Goal: Task Accomplishment & Management: Manage account settings

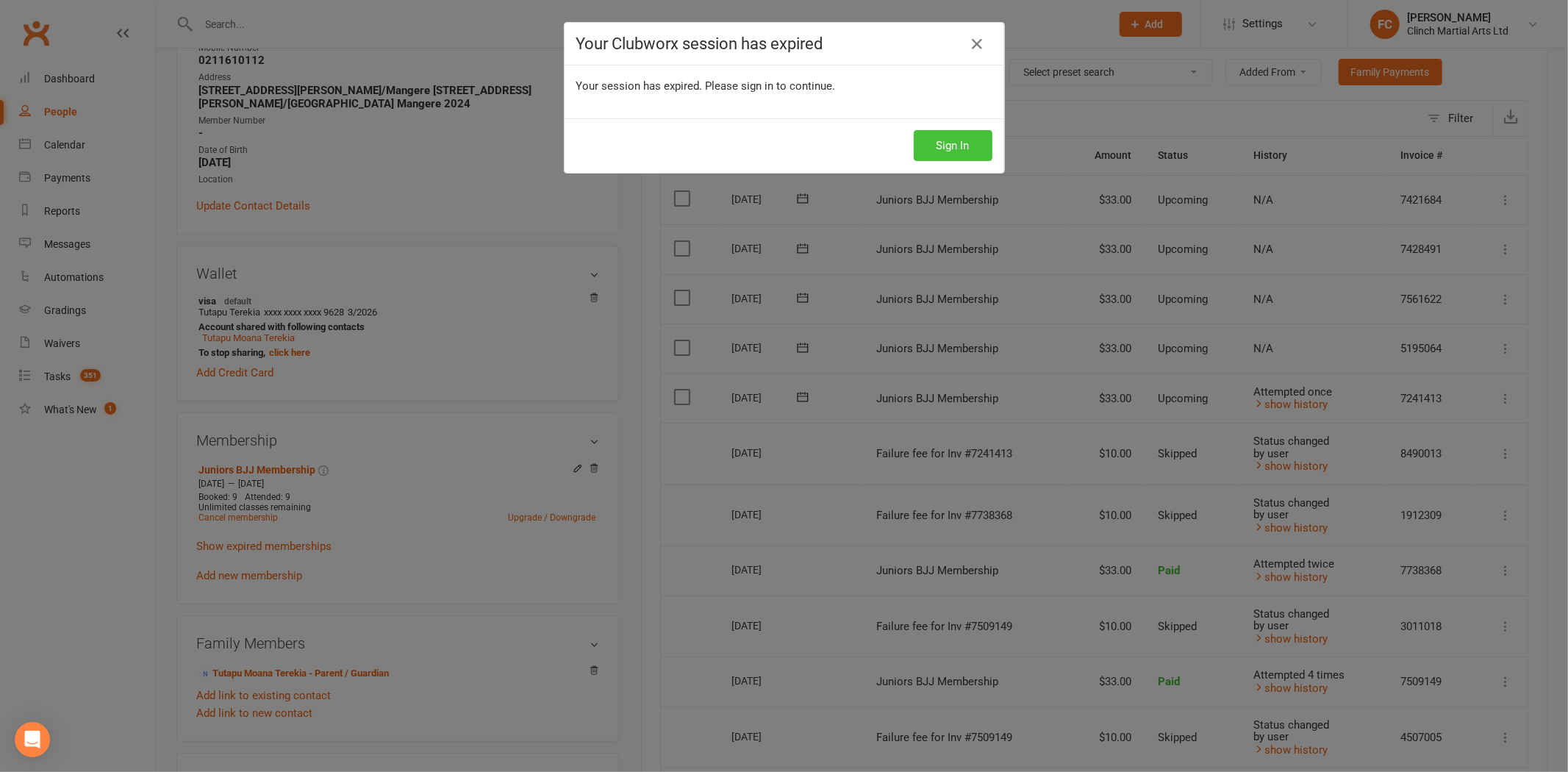
click at [944, 146] on button "Sign In" at bounding box center [953, 146] width 79 height 31
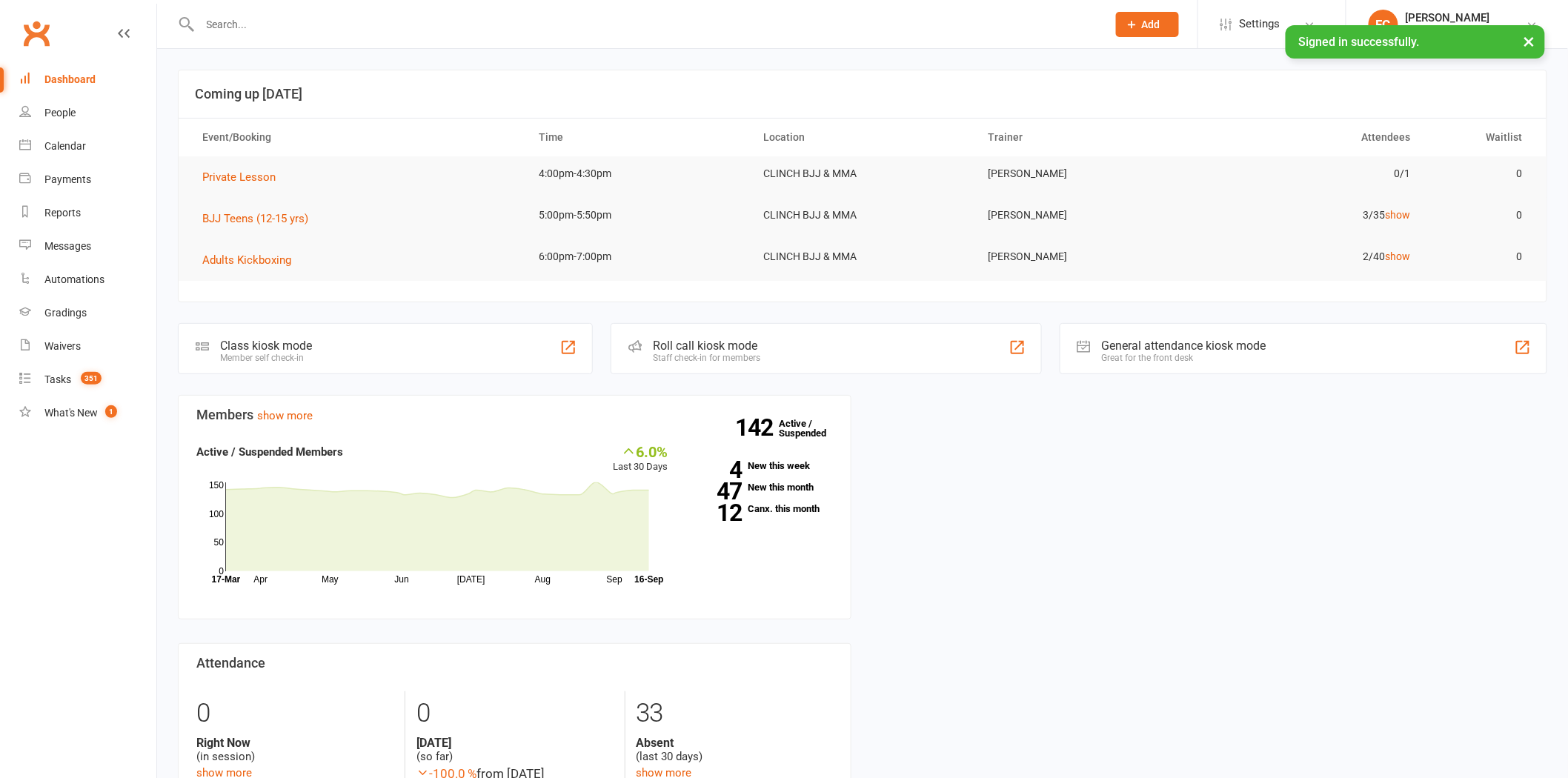
click at [497, 16] on input "text" at bounding box center [646, 24] width 901 height 21
paste input "Leka Hafoka"
type input "Leka Hafoka"
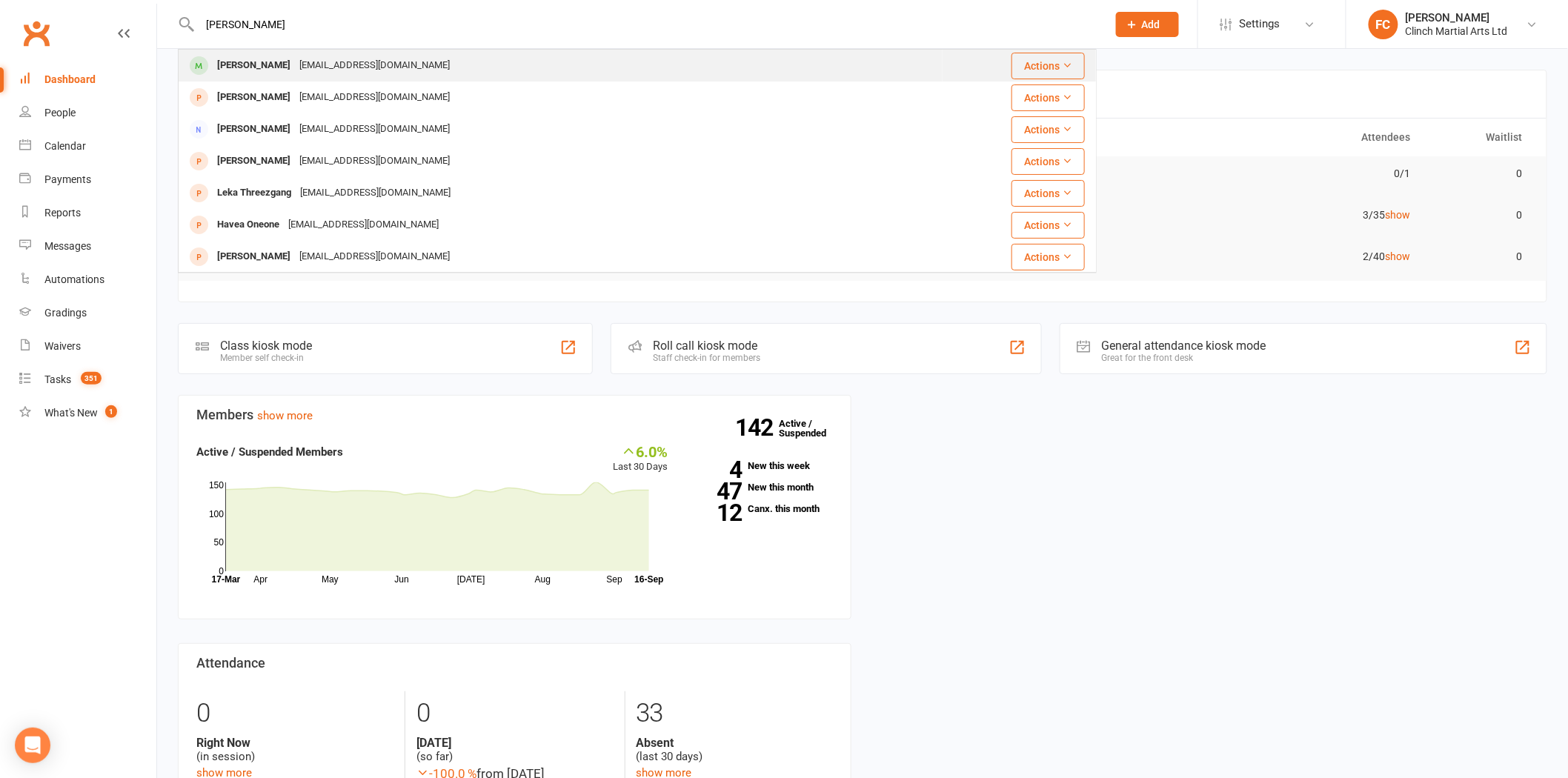
click at [301, 69] on div "cbeaumont1987@gmail.com" at bounding box center [374, 66] width 159 height 22
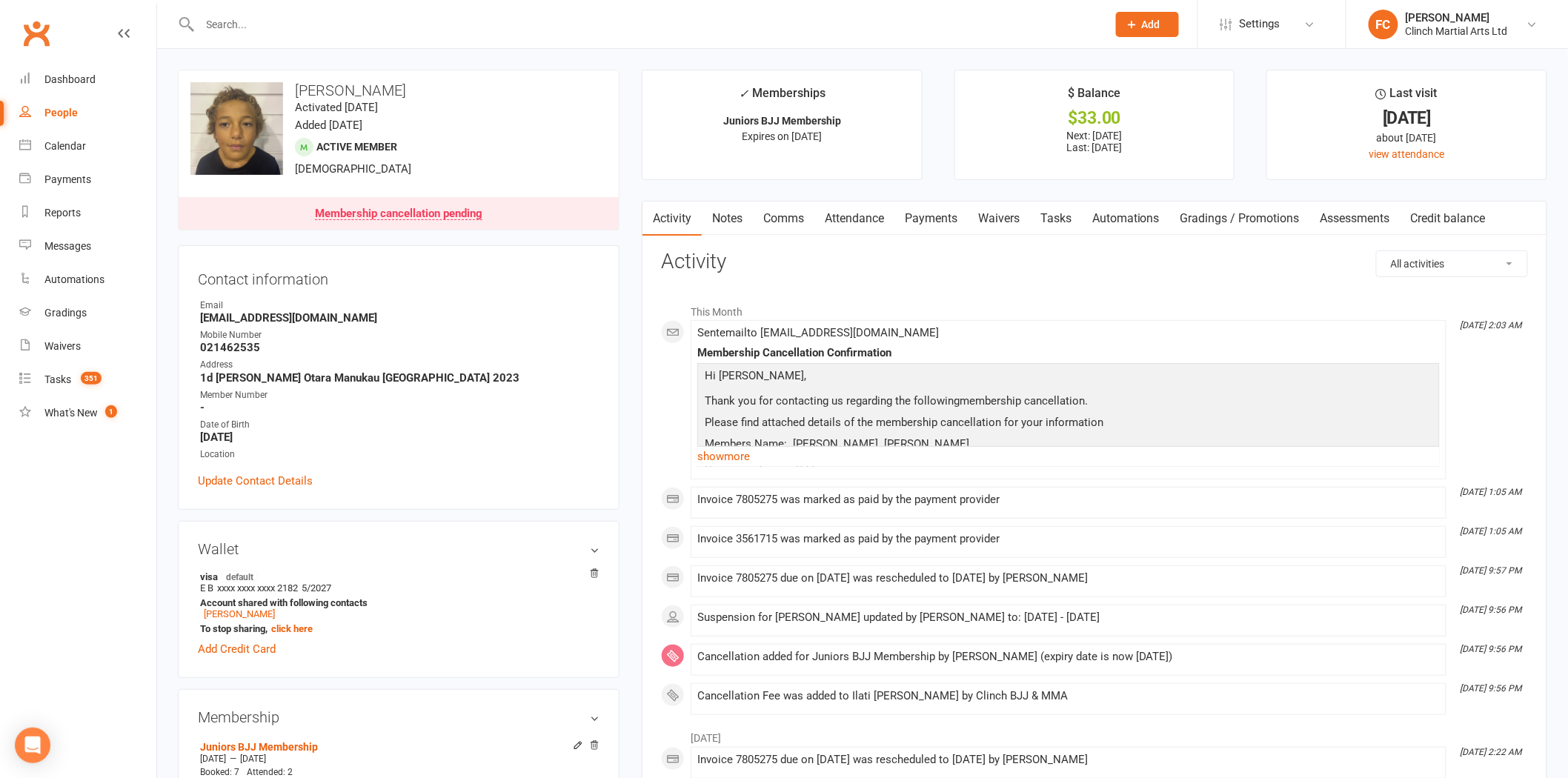
click at [927, 213] on link "Payments" at bounding box center [931, 218] width 74 height 34
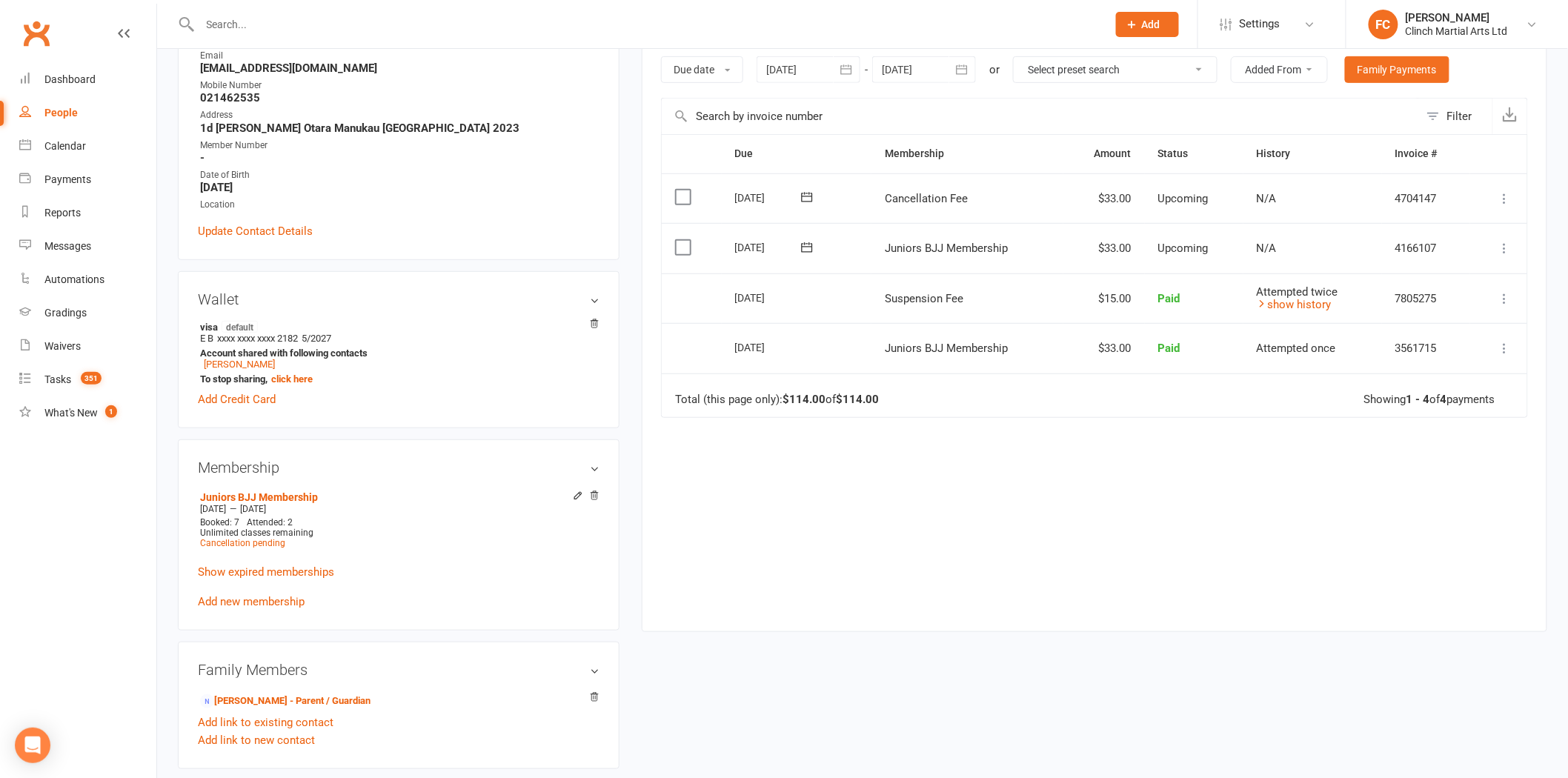
scroll to position [494, 0]
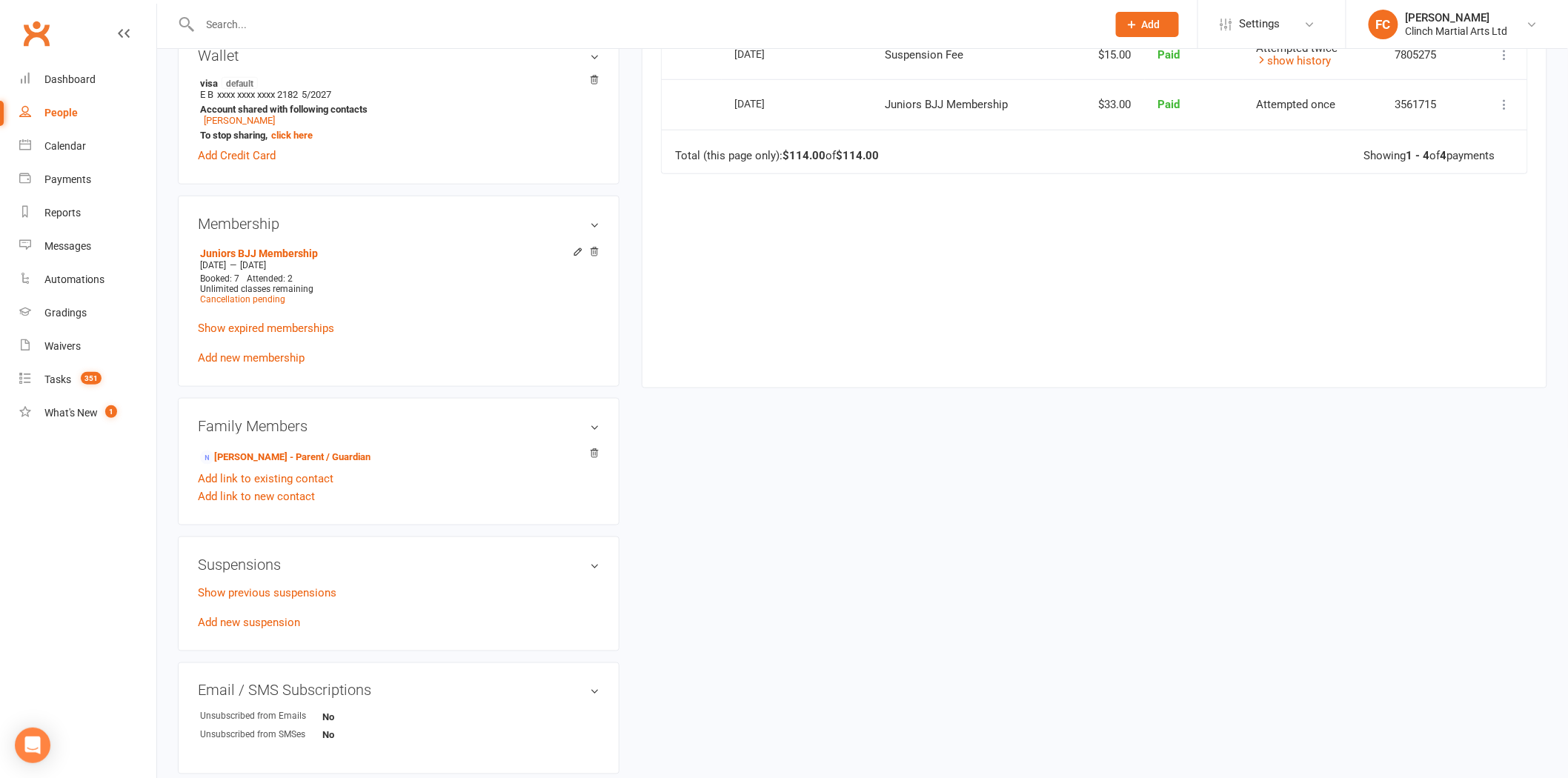
click at [395, 30] on input "text" at bounding box center [646, 24] width 901 height 21
paste input "Taufa"
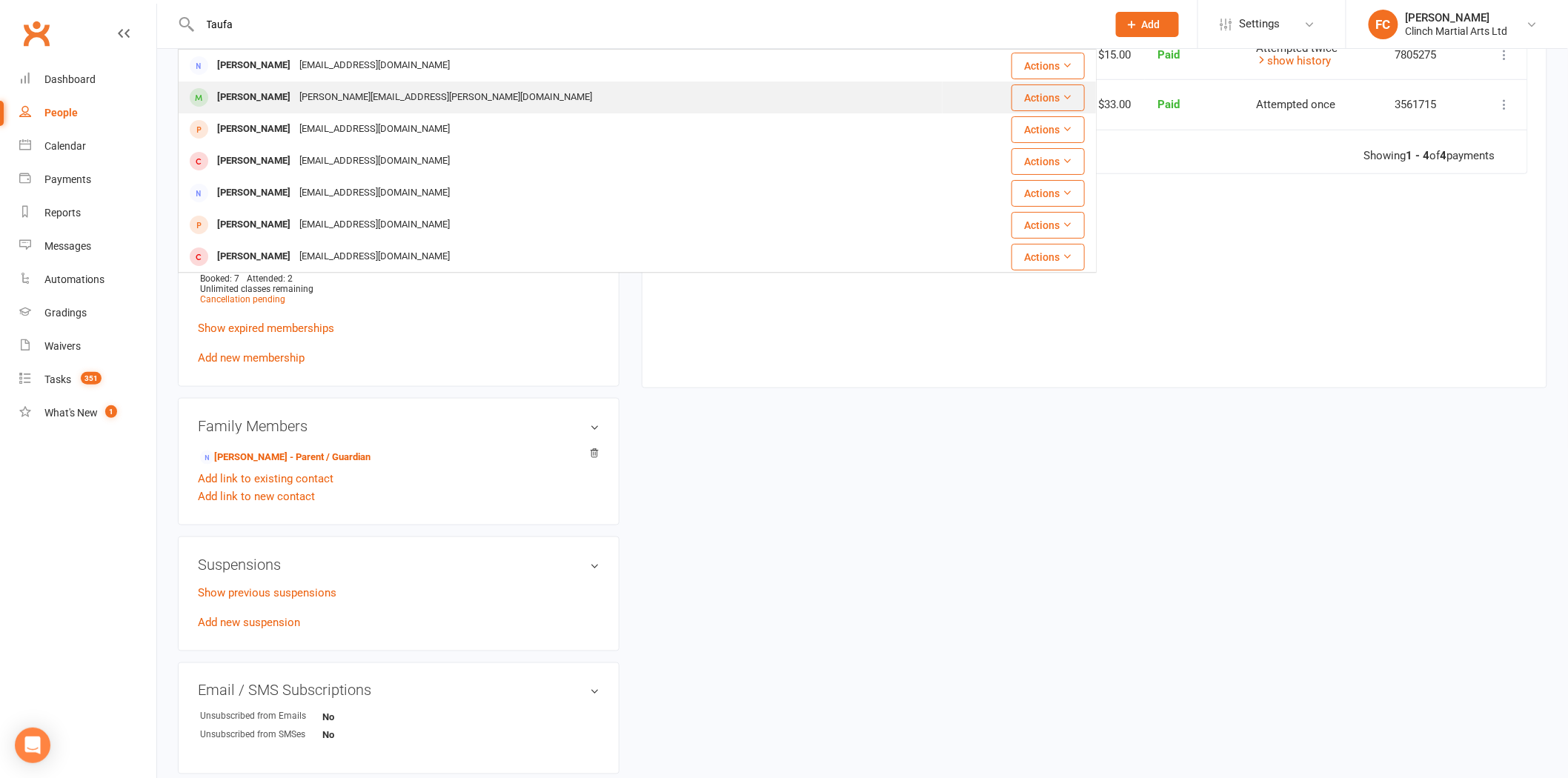
type input "Taufa"
click at [297, 97] on div "jason.taufa@hotmail.com" at bounding box center [445, 97] width 301 height 22
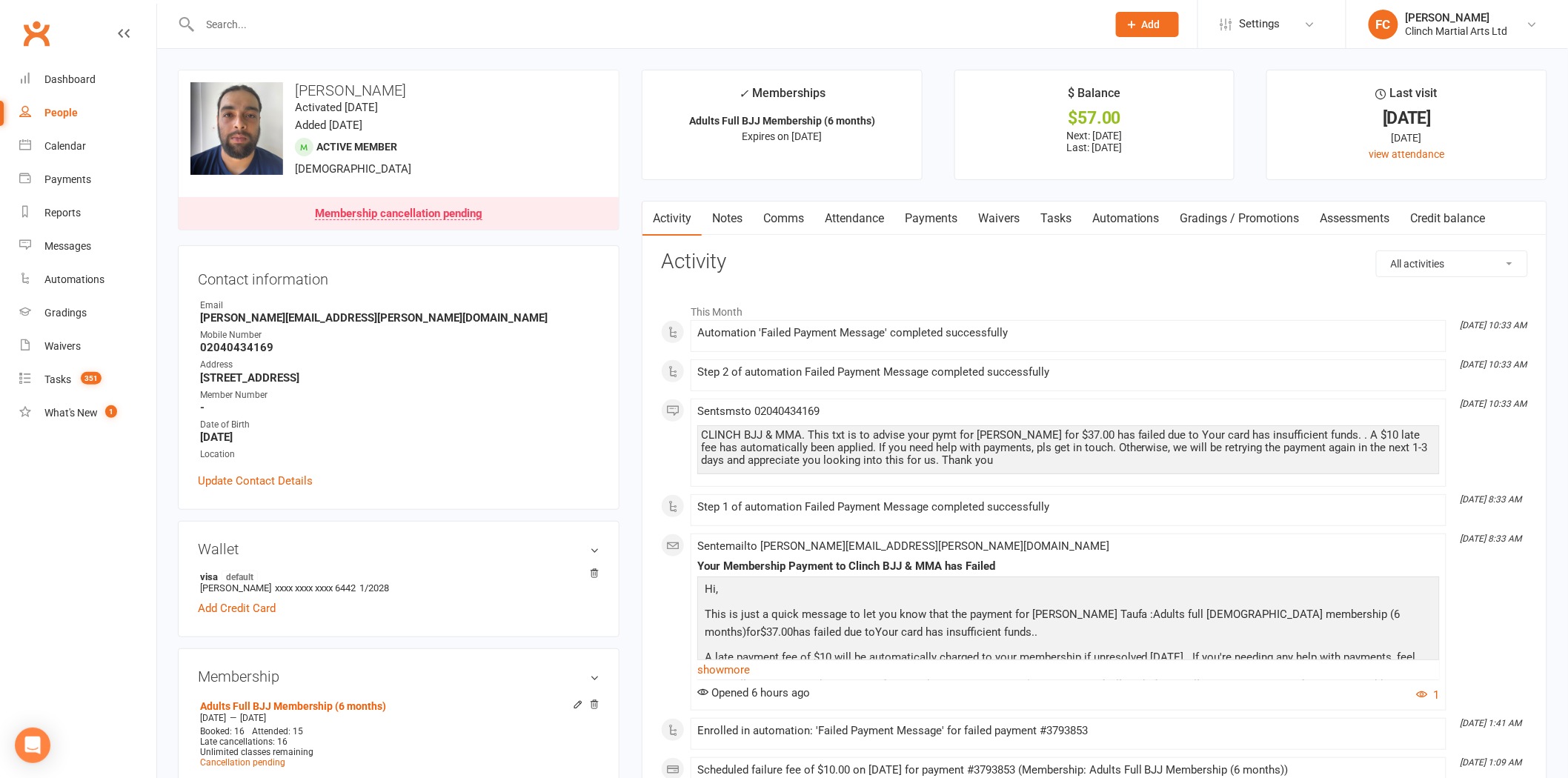
click at [936, 212] on link "Payments" at bounding box center [931, 218] width 74 height 34
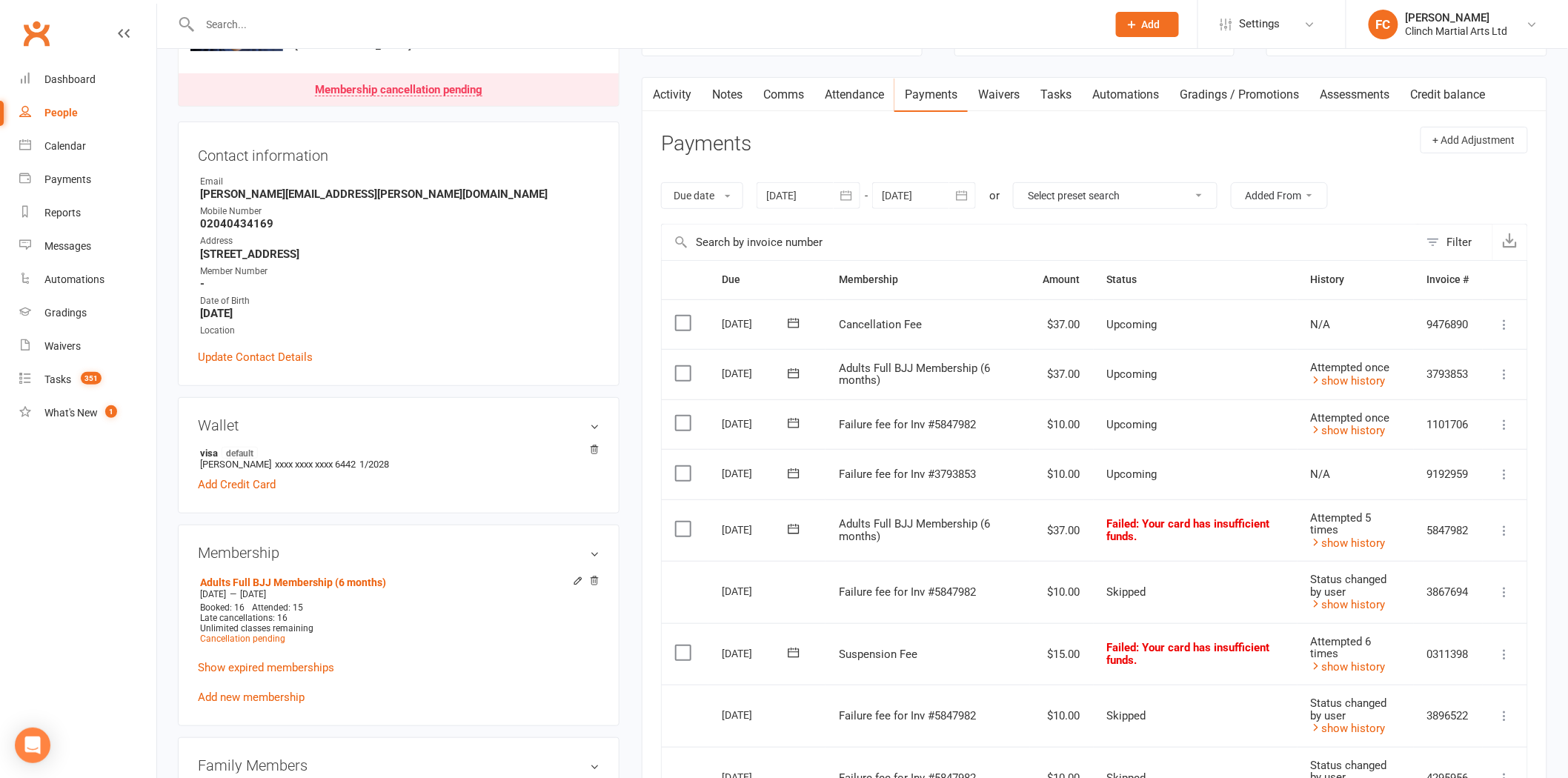
scroll to position [165, 0]
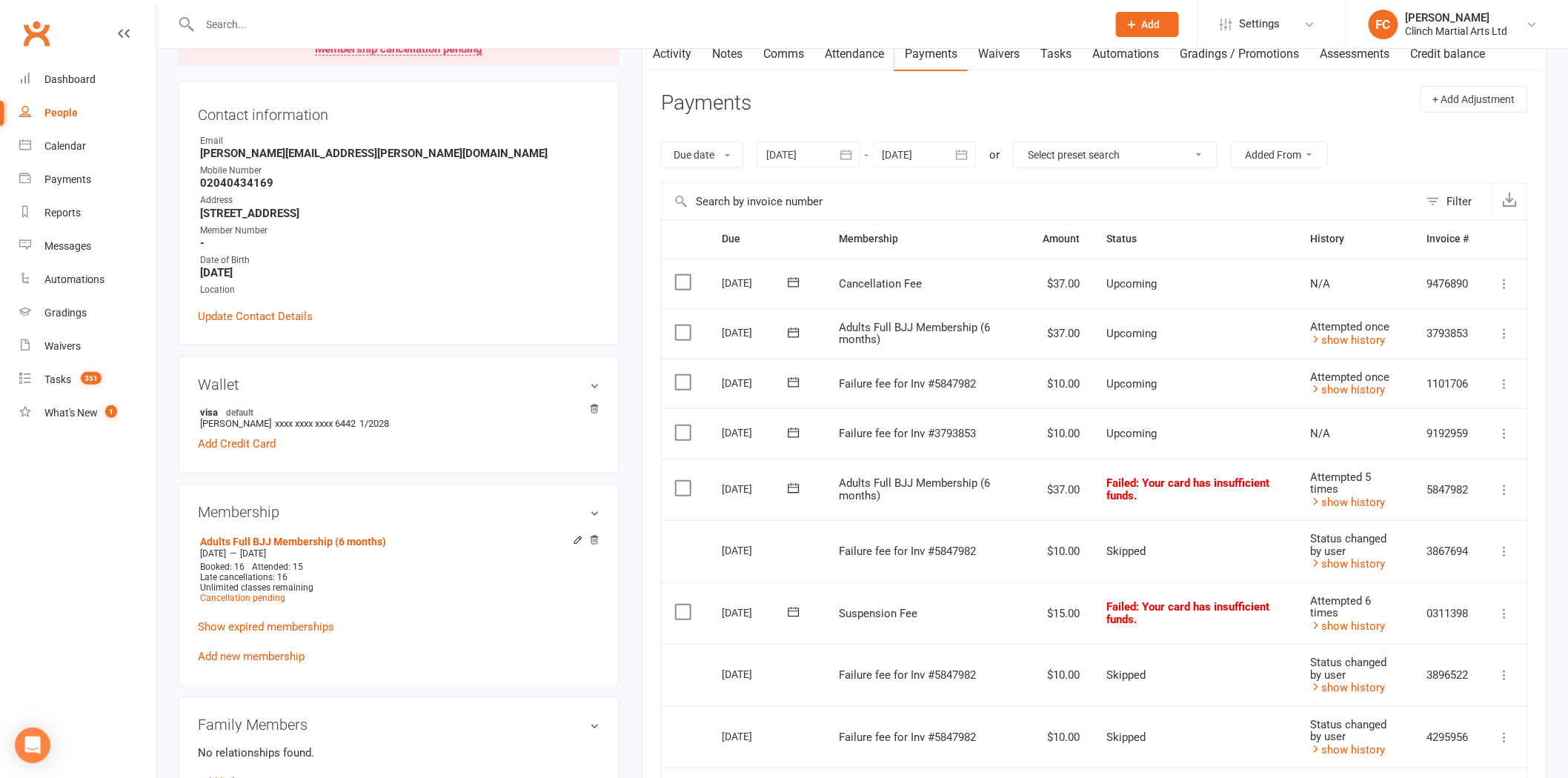
click at [794, 428] on icon at bounding box center [793, 432] width 11 height 10
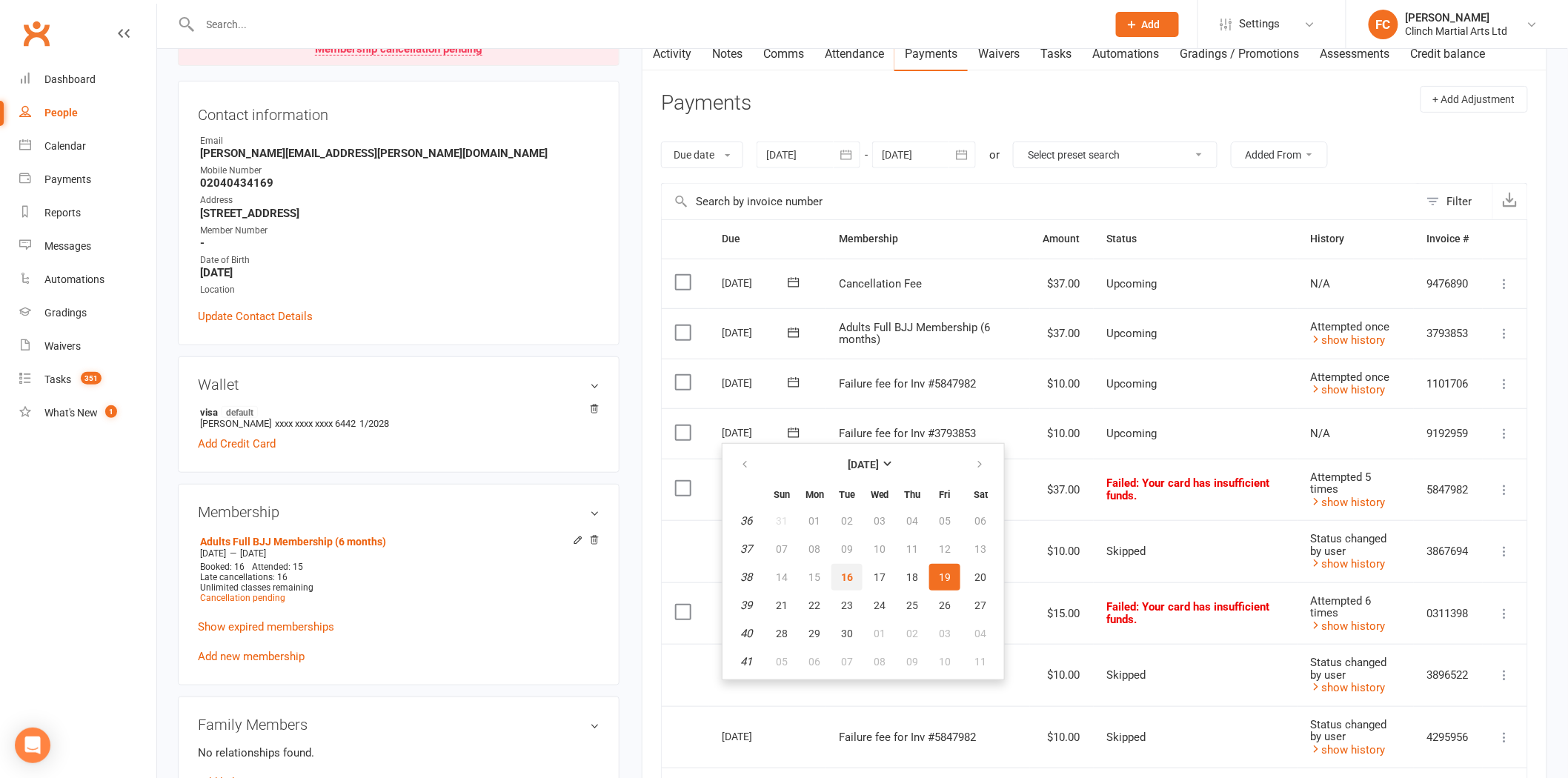
click at [840, 578] on span "16" at bounding box center [846, 577] width 12 height 12
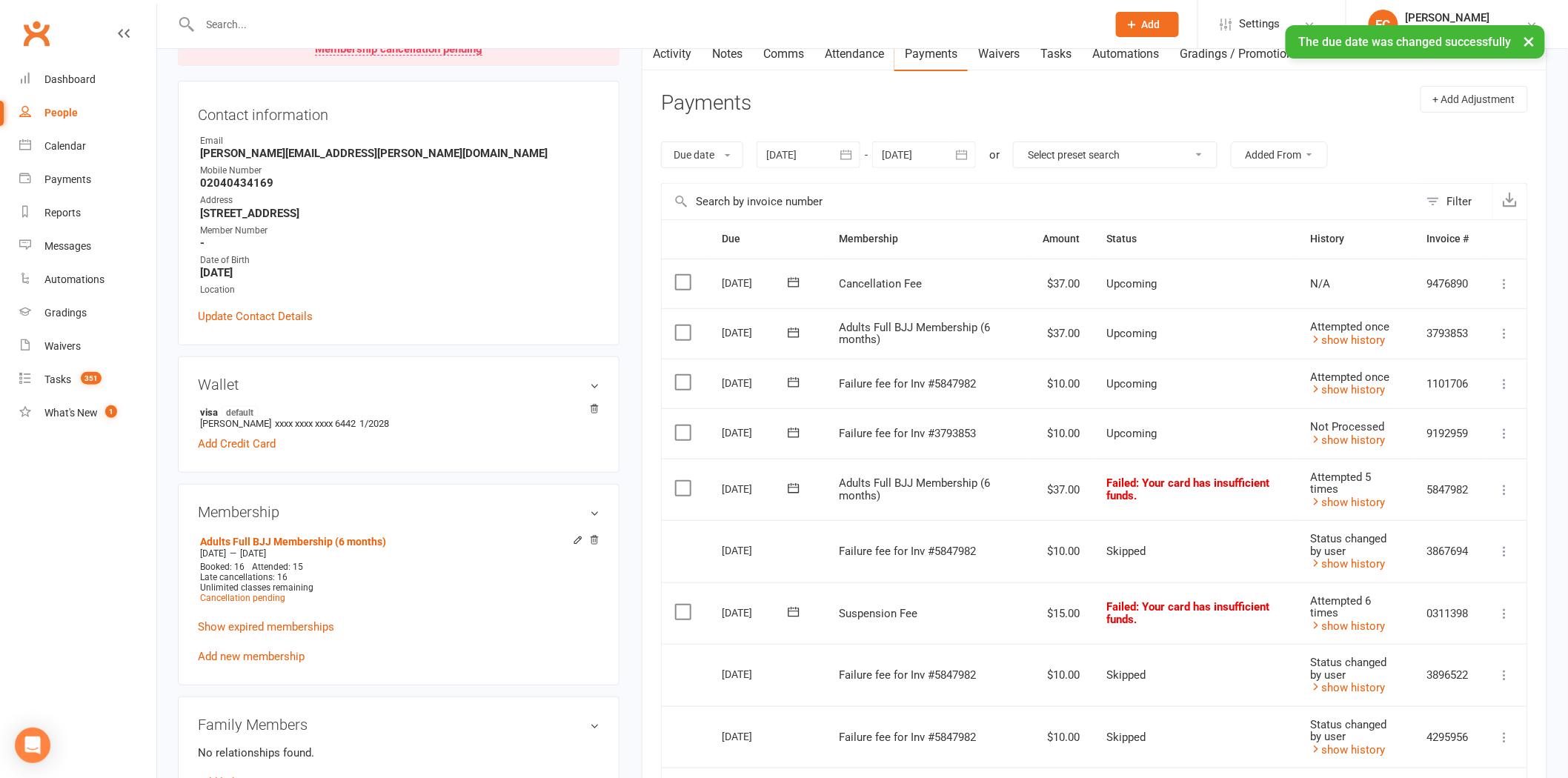
click at [680, 432] on label at bounding box center [685, 433] width 20 height 15
click at [680, 425] on input "checkbox" at bounding box center [679, 425] width 10 height 0
click at [1464, 738] on button "Change status" at bounding box center [1488, 744] width 117 height 31
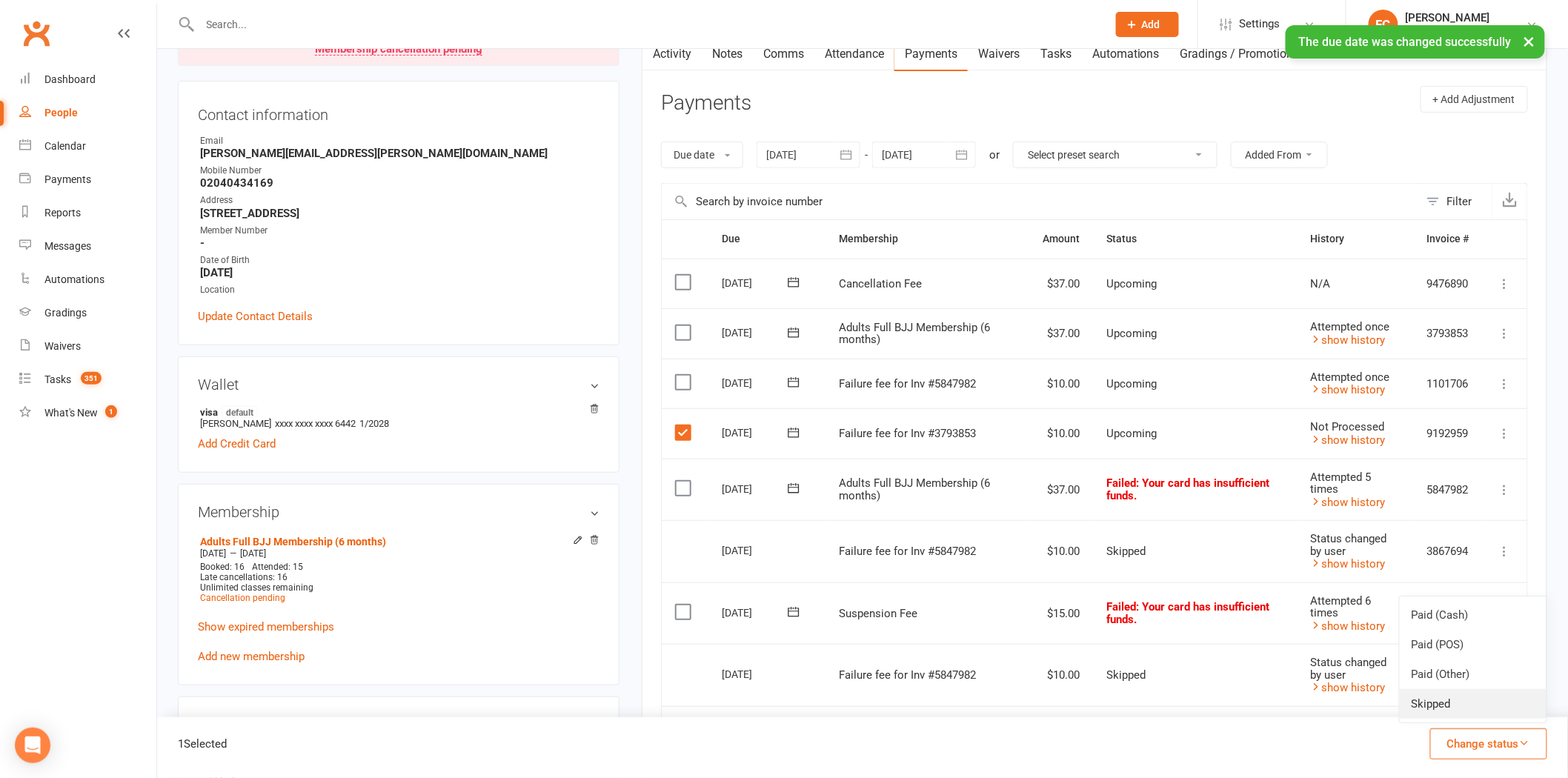
click at [1436, 701] on link "Skipped" at bounding box center [1472, 704] width 147 height 30
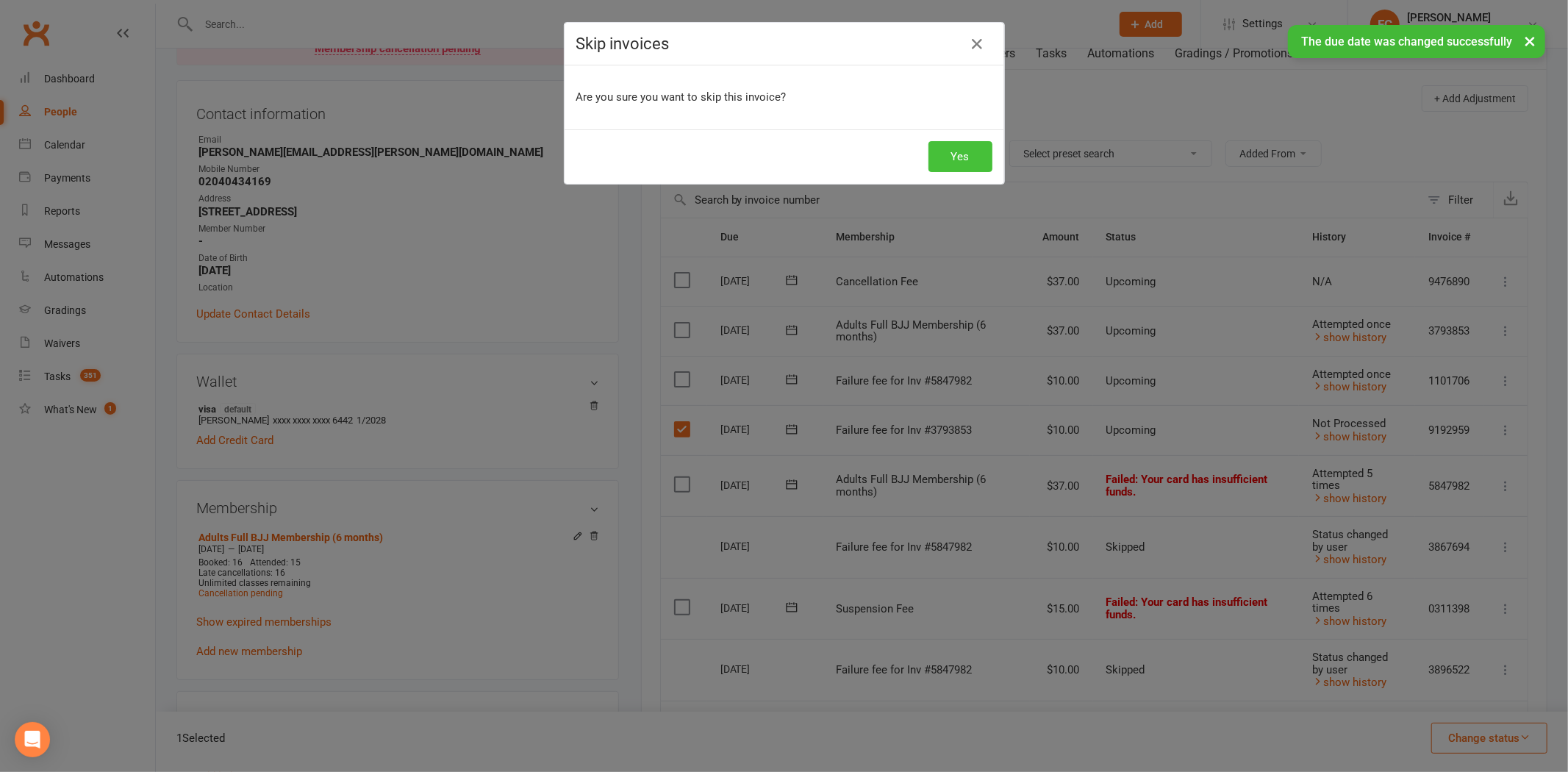
click at [963, 152] on button "Yes" at bounding box center [961, 156] width 64 height 31
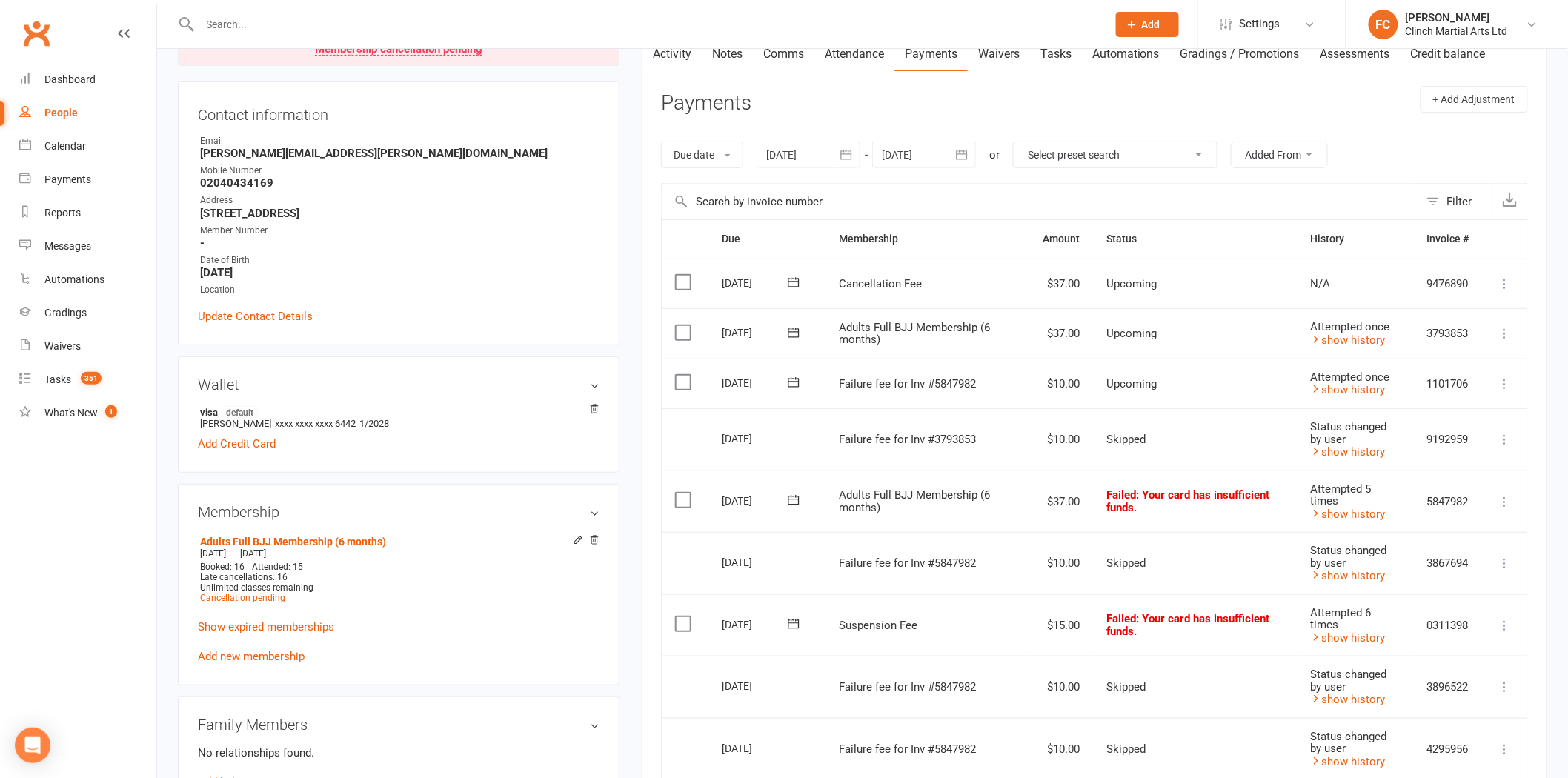
click at [795, 622] on icon at bounding box center [793, 624] width 15 height 15
drag, startPoint x: 842, startPoint y: 759, endPoint x: 857, endPoint y: 101, distance: 658.2
click at [840, 761] on span "16" at bounding box center [846, 766] width 12 height 12
click at [791, 619] on icon at bounding box center [793, 623] width 11 height 10
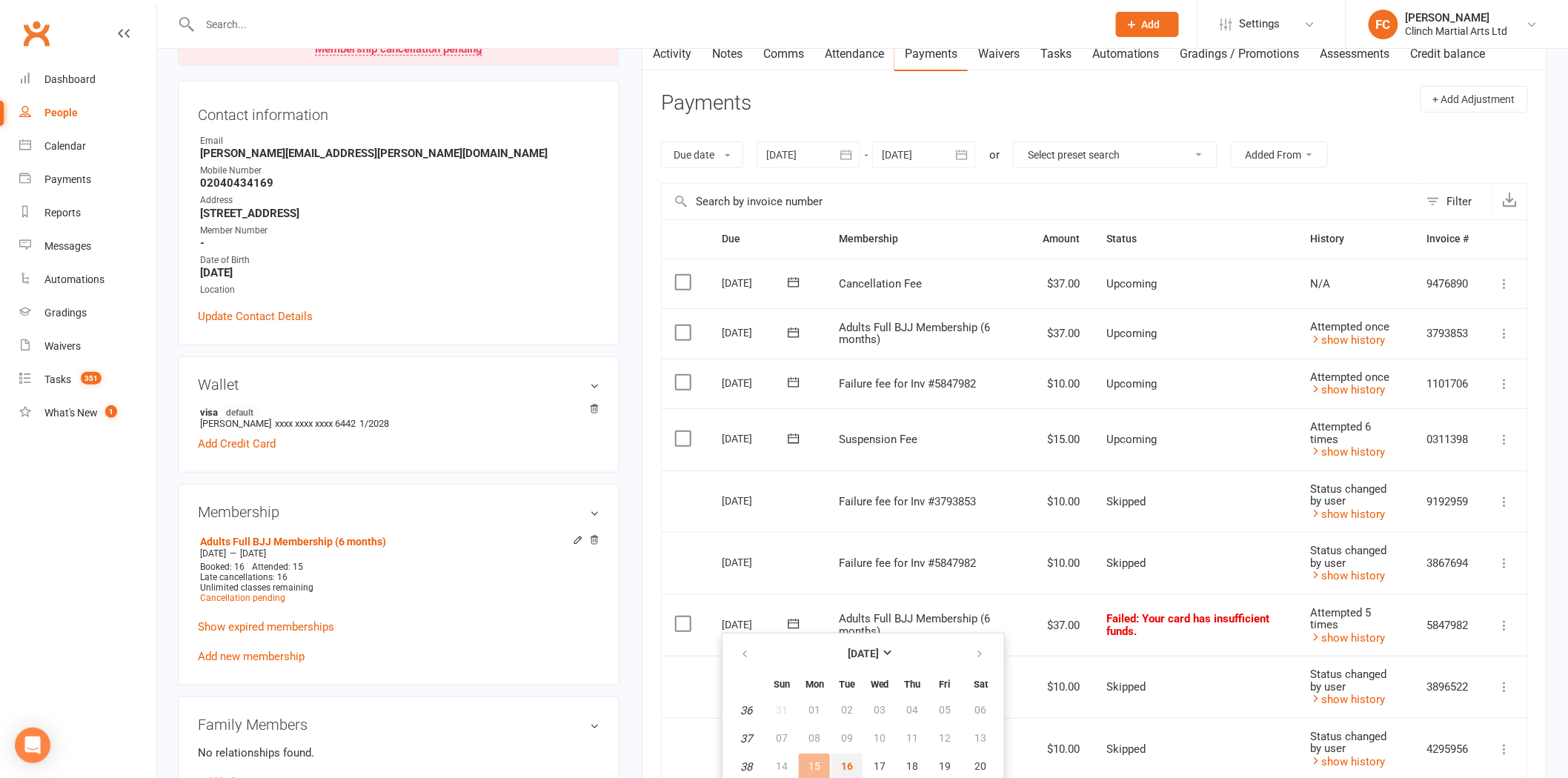
click at [840, 765] on span "16" at bounding box center [846, 766] width 12 height 12
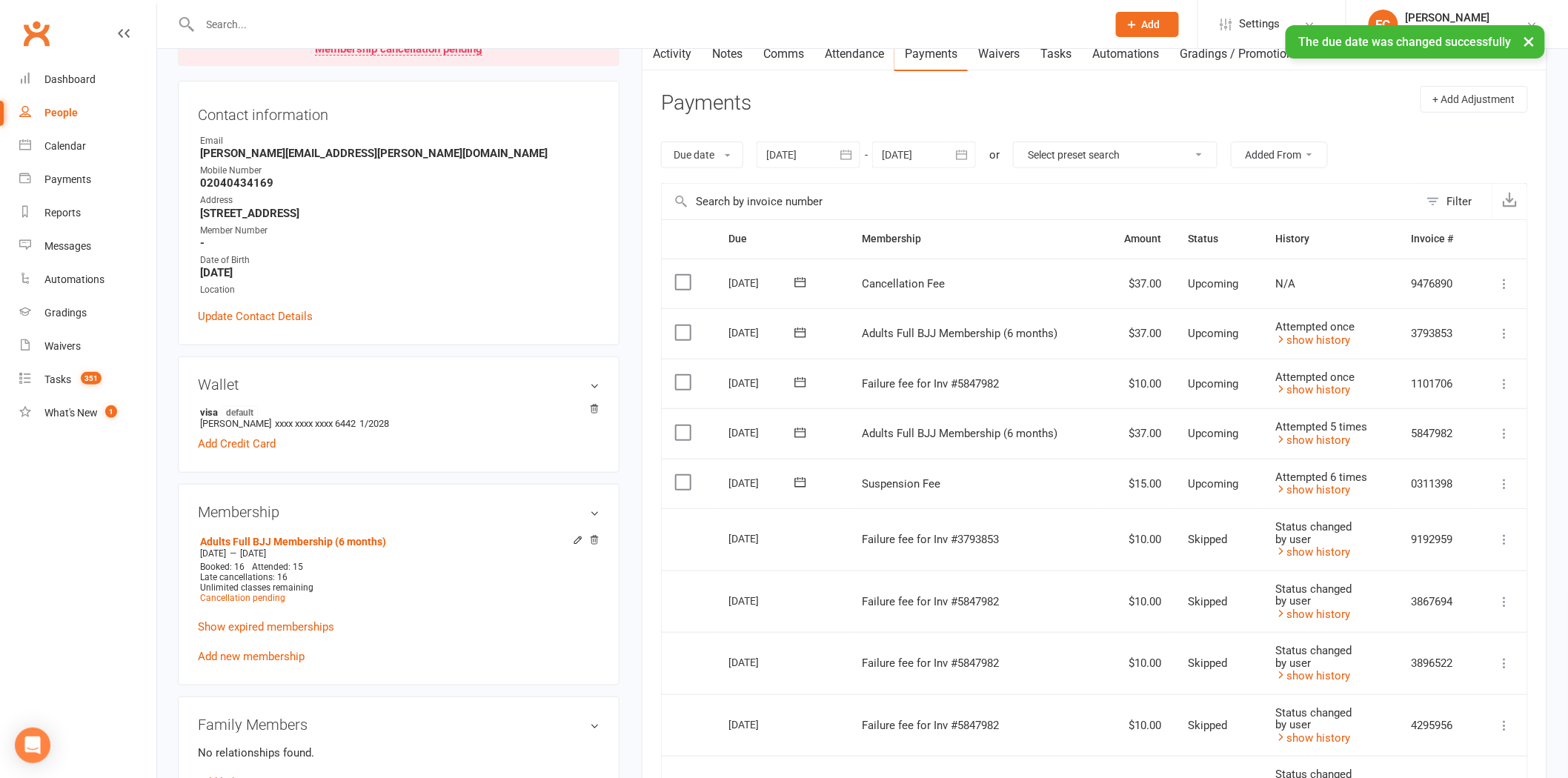
click at [795, 332] on icon at bounding box center [799, 333] width 11 height 10
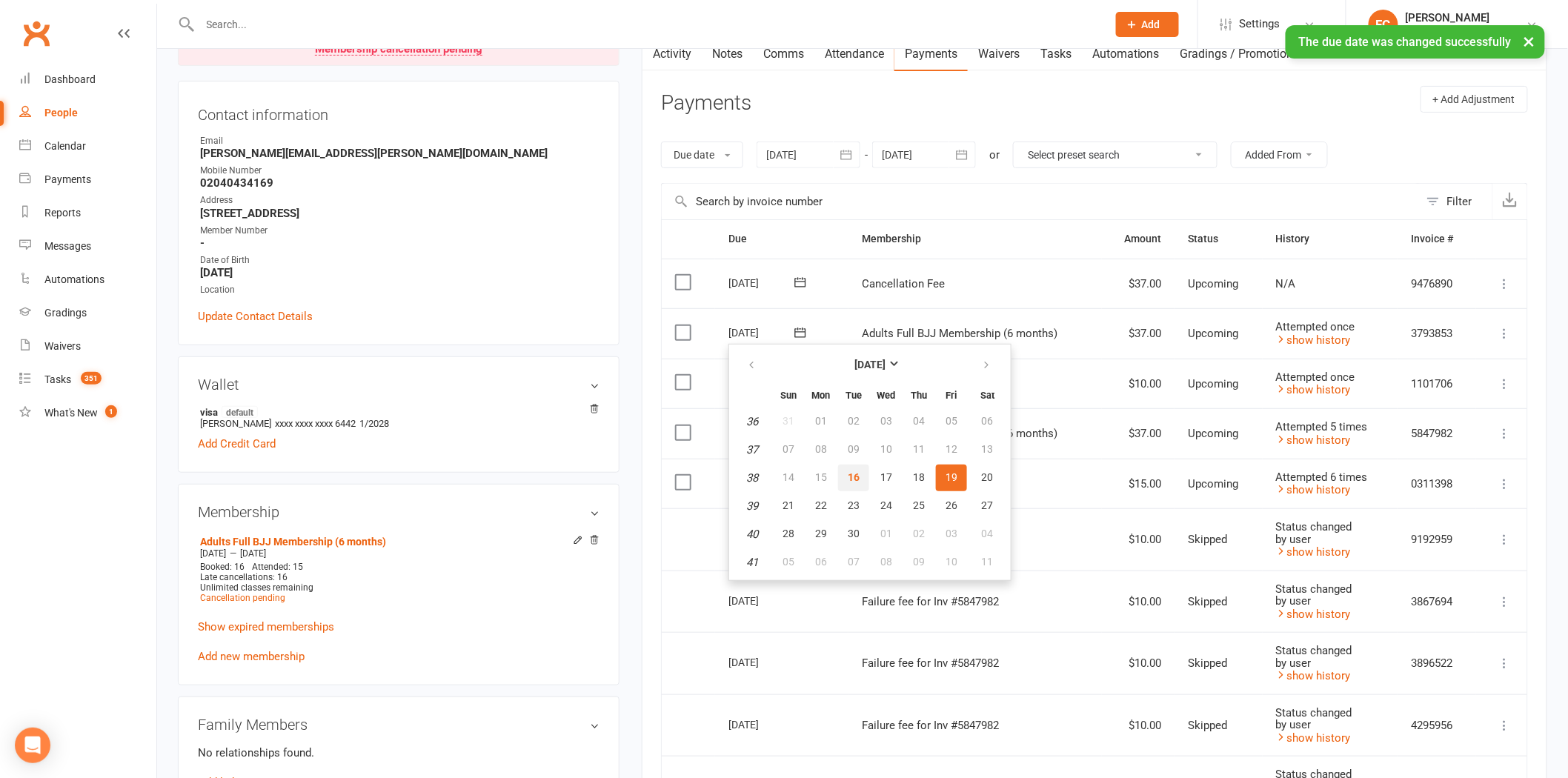
click at [848, 471] on span "16" at bounding box center [853, 476] width 12 height 12
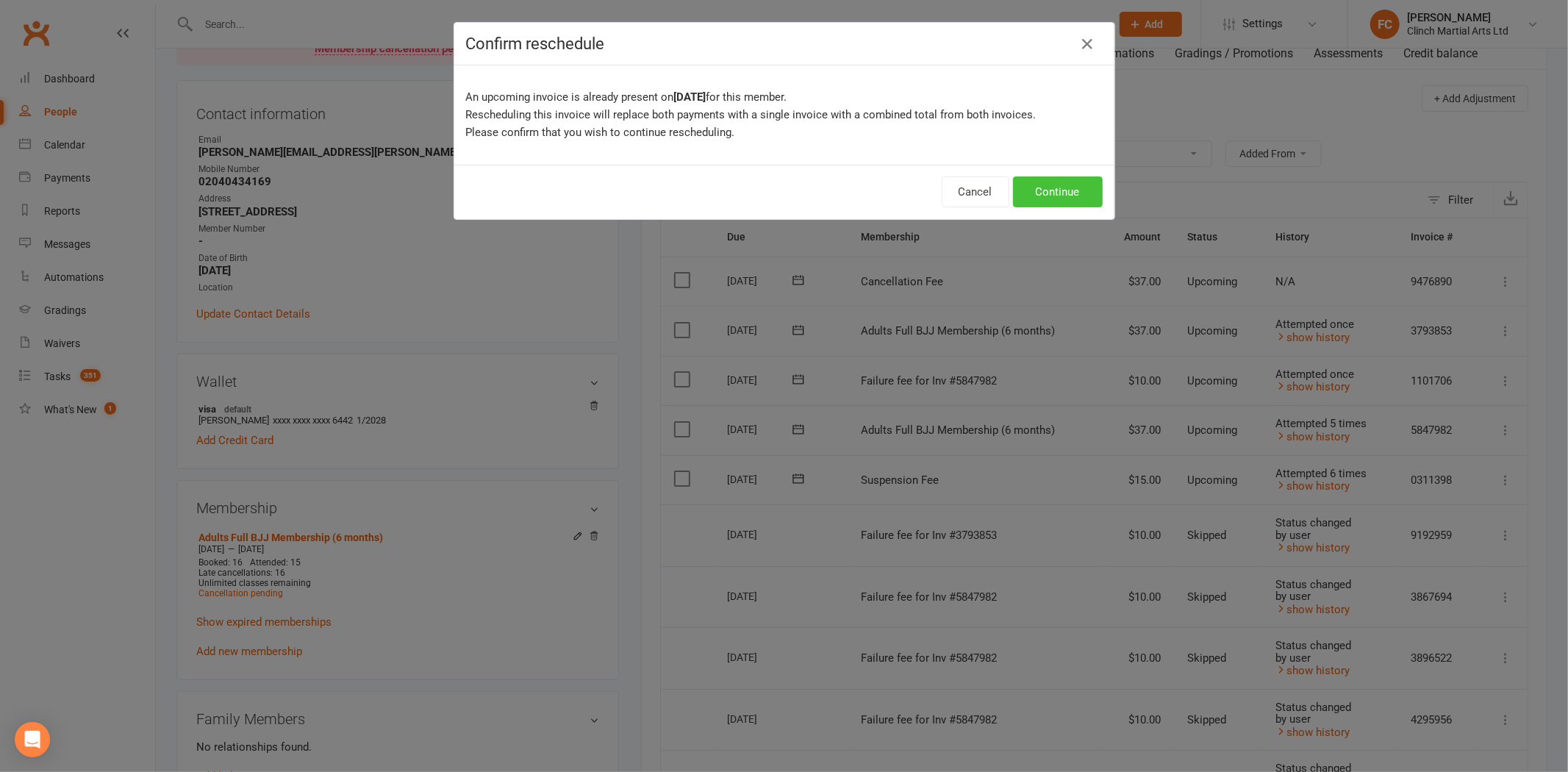
drag, startPoint x: 1037, startPoint y: 186, endPoint x: 1020, endPoint y: 181, distance: 17.7
click at [1036, 186] on button "Continue" at bounding box center [1057, 192] width 89 height 31
